Goal: Task Accomplishment & Management: Manage account settings

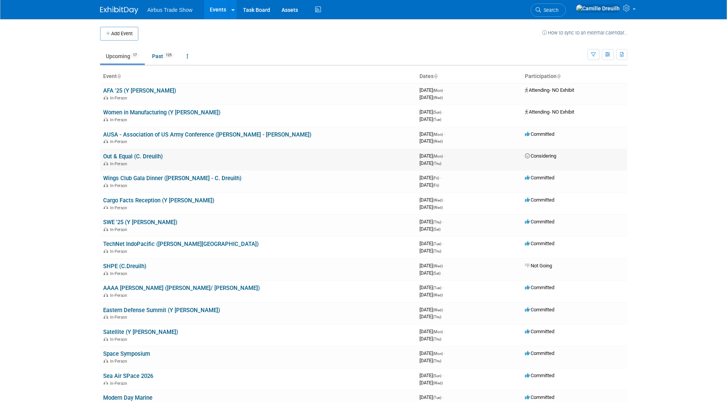
click at [124, 155] on link "Out & Equal (C. Dreuilh)" at bounding box center [133, 156] width 60 height 7
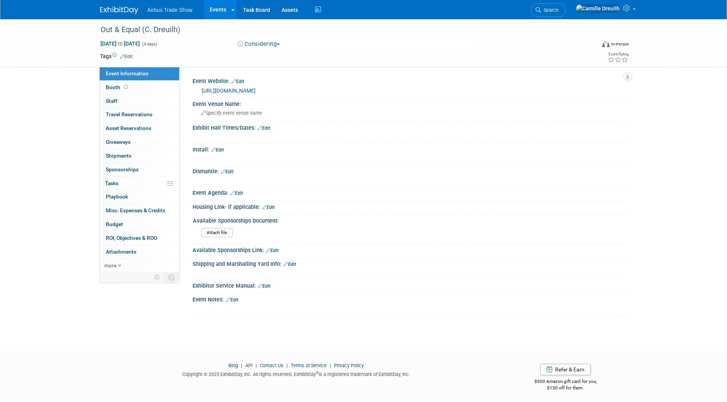
click at [258, 42] on button "Considering" at bounding box center [259, 44] width 48 height 8
click at [263, 55] on link "Committed" at bounding box center [273, 56] width 77 height 11
